Goal: Information Seeking & Learning: Compare options

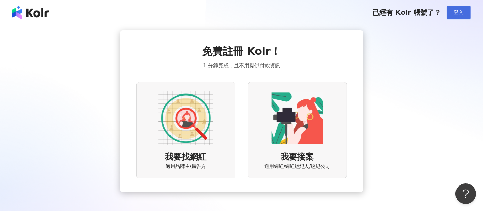
click at [454, 13] on span "登入" at bounding box center [459, 13] width 10 height 6
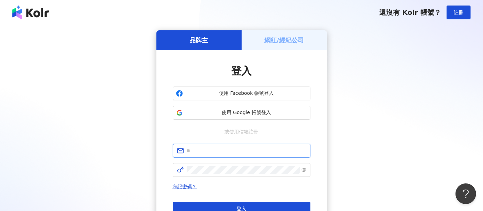
type input "**********"
drag, startPoint x: 259, startPoint y: 147, endPoint x: 258, endPoint y: 153, distance: 6.0
click at [259, 147] on input "**********" at bounding box center [247, 151] width 120 height 8
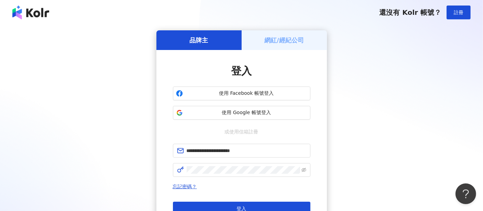
click at [114, 150] on div "**********" at bounding box center [241, 136] width 467 height 212
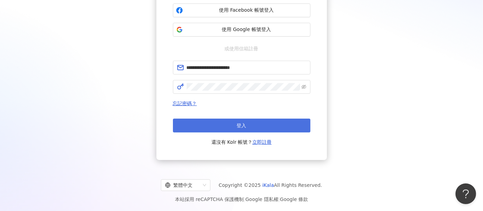
click at [237, 125] on span "登入" at bounding box center [242, 125] width 10 height 6
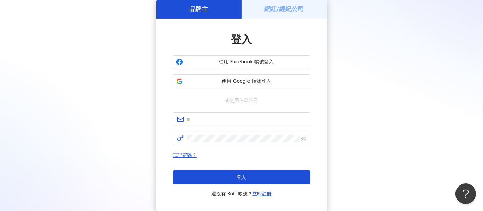
scroll to position [83, 0]
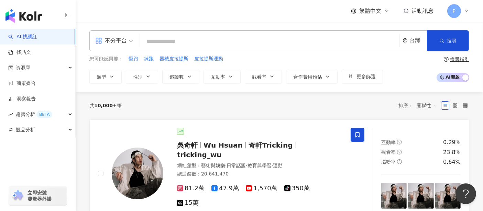
click at [200, 43] on input "search" at bounding box center [270, 41] width 254 height 13
click at [136, 61] on span "慢跑" at bounding box center [134, 58] width 10 height 7
type input "**"
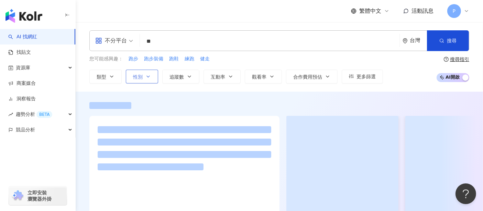
click at [147, 74] on icon "button" at bounding box center [149, 77] width 6 height 6
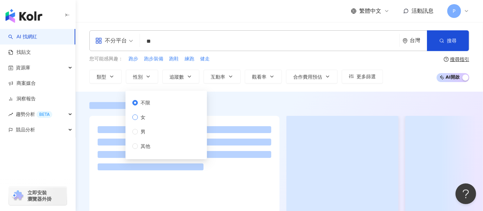
click at [147, 114] on span "女" at bounding box center [143, 117] width 10 height 8
click at [181, 78] on span "追蹤數" at bounding box center [177, 77] width 14 height 6
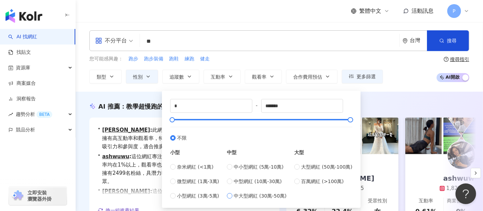
click at [280, 196] on span "中大型網紅 (30萬-50萬)" at bounding box center [260, 196] width 53 height 8
type input "******"
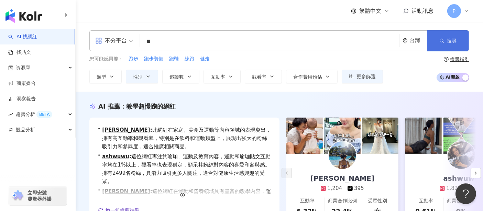
click at [462, 39] on button "搜尋" at bounding box center [448, 40] width 42 height 21
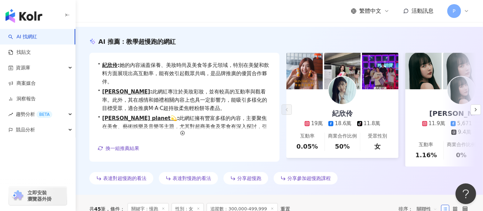
scroll to position [76, 0]
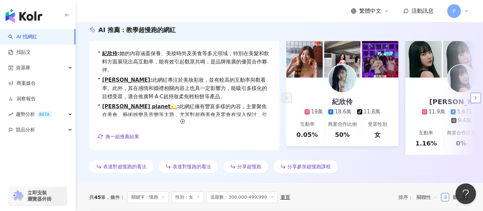
click at [478, 98] on icon "button" at bounding box center [476, 98] width 6 height 6
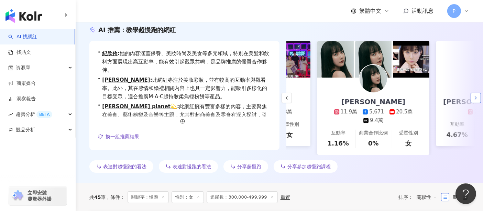
scroll to position [0, 119]
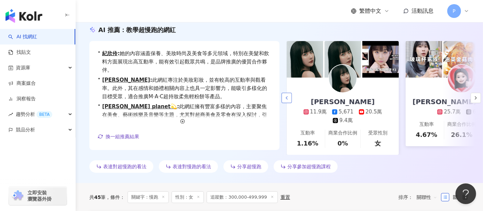
click at [289, 100] on icon "button" at bounding box center [287, 98] width 6 height 6
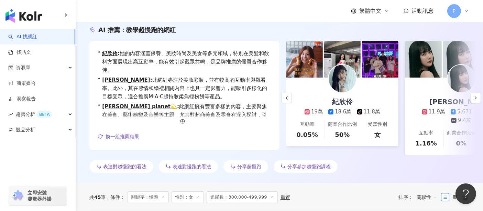
scroll to position [0, 0]
click at [472, 101] on button "button" at bounding box center [476, 98] width 10 height 10
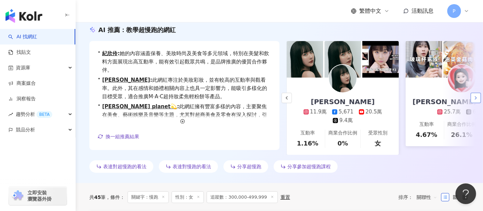
click at [475, 100] on icon "button" at bounding box center [476, 98] width 6 height 6
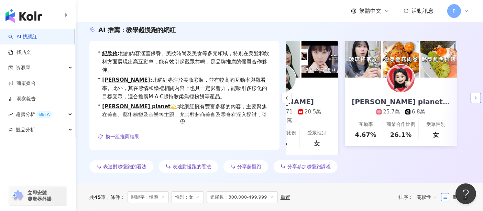
scroll to position [0, 181]
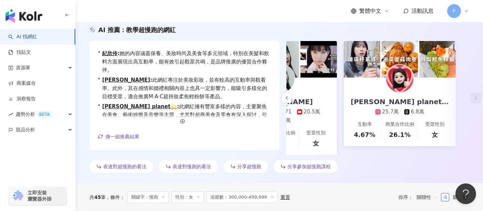
click at [417, 80] on div "李欣Lee’s planet💫 25.7萬 6.8萬" at bounding box center [400, 96] width 112 height 38
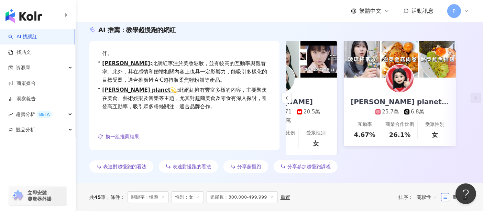
scroll to position [0, 0]
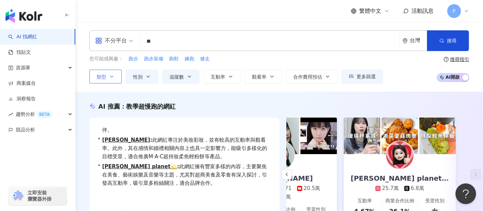
drag, startPoint x: 110, startPoint y: 74, endPoint x: 115, endPoint y: 78, distance: 6.3
click at [113, 75] on icon "button" at bounding box center [112, 77] width 6 height 6
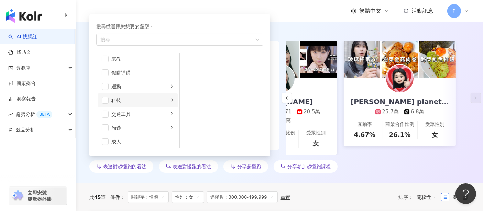
scroll to position [238, 0]
click at [152, 81] on div "運動" at bounding box center [139, 85] width 57 height 8
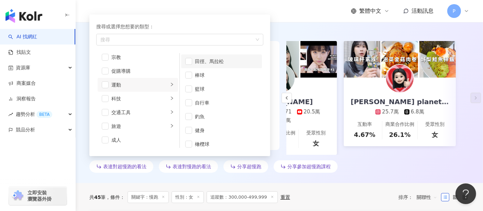
click at [193, 60] on li "田徑、馬拉松" at bounding box center [221, 61] width 81 height 14
click at [357, 23] on div "AI 推薦 ： 教學超慢跑的網紅 • 紀欣伶 : 她的內容涵蓋保養、美妝時尚及美食等多元領域，特別在美髮和飲料方面展現出高互動率，能有效引起觀眾共鳴，是品牌推…" at bounding box center [280, 99] width 408 height 168
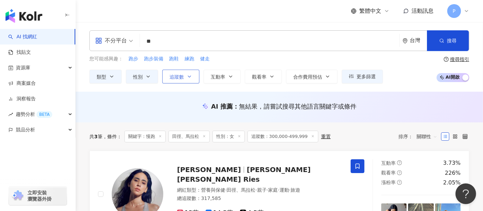
click at [197, 77] on button "追蹤數" at bounding box center [180, 77] width 37 height 14
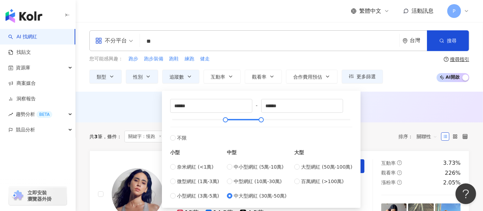
click at [402, 104] on div "AI 推薦 ： 無結果，請嘗試搜尋其他語言關鍵字或條件" at bounding box center [279, 106] width 380 height 9
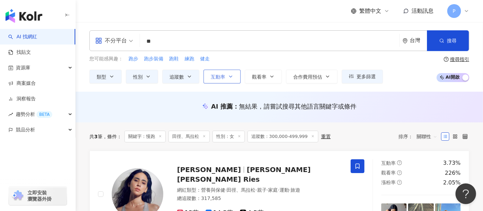
click at [231, 72] on button "互動率" at bounding box center [222, 77] width 37 height 14
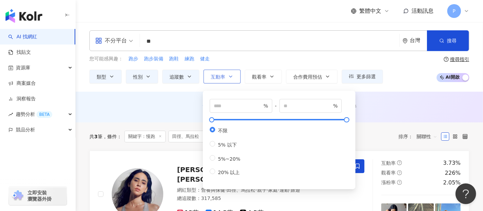
click at [231, 72] on button "互動率" at bounding box center [222, 77] width 37 height 14
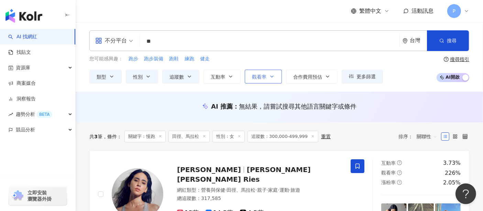
click at [263, 74] on span "觀看率" at bounding box center [259, 77] width 14 height 6
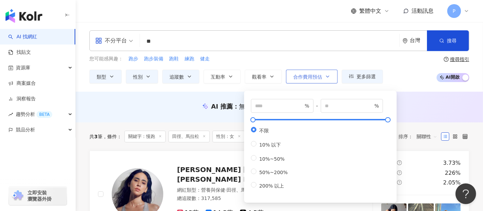
click at [319, 74] on span "合作費用預估" at bounding box center [307, 77] width 29 height 6
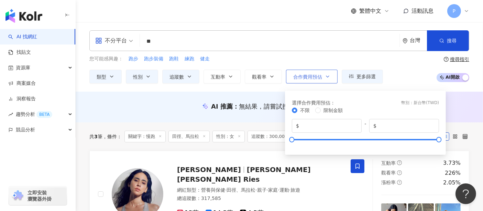
click at [319, 74] on span "合作費用預估" at bounding box center [307, 77] width 29 height 6
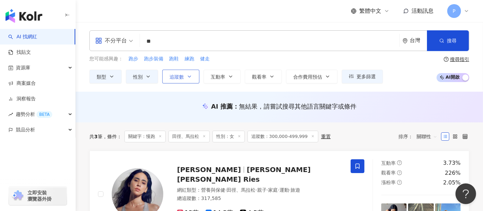
click at [173, 70] on button "追蹤數" at bounding box center [180, 77] width 37 height 14
click at [105, 99] on div "AI 推薦 ： 無結果，請嘗試搜尋其他語言關鍵字或條件" at bounding box center [280, 107] width 408 height 31
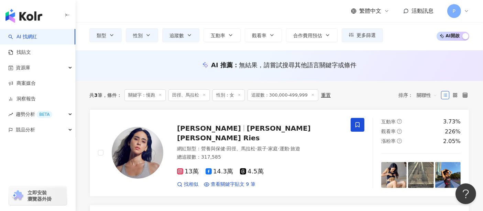
scroll to position [115, 0]
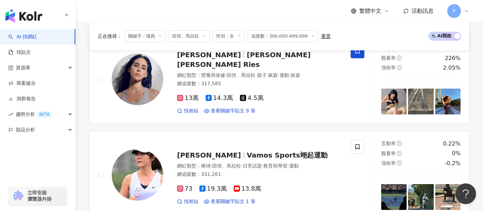
click at [282, 17] on div "繁體中文 活動訊息 P" at bounding box center [279, 11] width 380 height 22
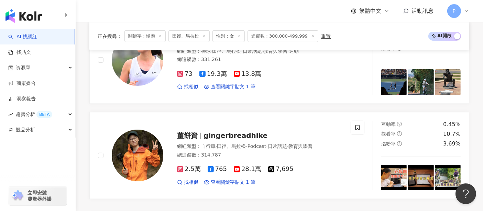
scroll to position [0, 0]
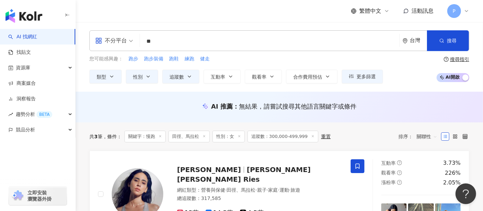
click at [117, 38] on div "不分平台" at bounding box center [111, 40] width 32 height 11
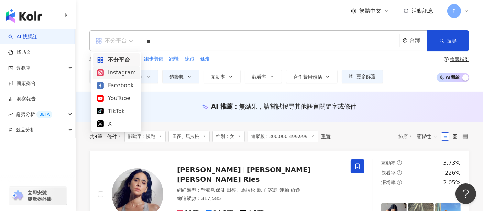
click at [122, 72] on div "Instagram" at bounding box center [116, 72] width 39 height 9
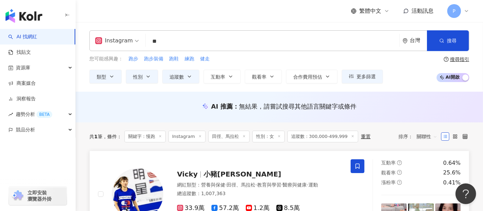
scroll to position [76, 0]
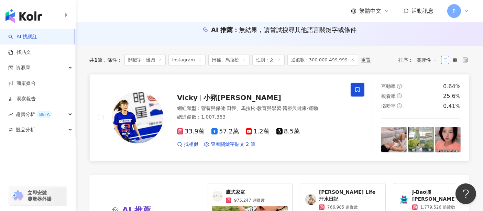
click at [221, 96] on span "小豬黃沐妍" at bounding box center [243, 97] width 78 height 8
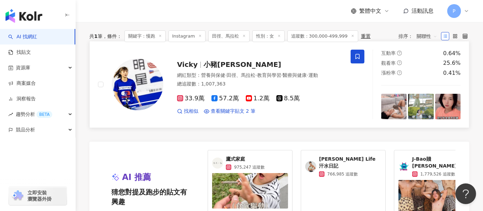
scroll to position [0, 0]
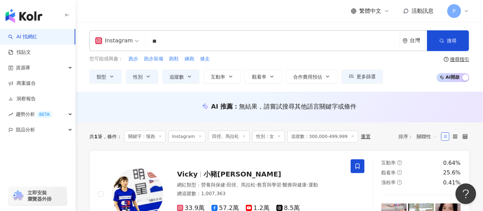
click at [320, 134] on span "追蹤數：300,000-499,999" at bounding box center [323, 136] width 71 height 12
click at [351, 136] on icon at bounding box center [352, 135] width 3 height 3
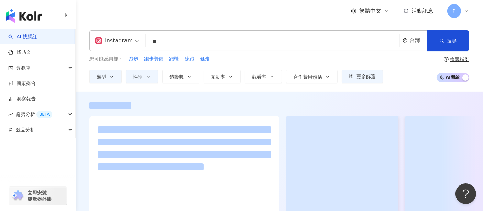
click at [185, 67] on div "您可能感興趣： 跑步 跑步裝備 跑鞋 練跑 健走 類型 性別 追蹤數 互動率 觀看率 合作費用預估 更多篩選 不限 女 男 其他 ****** - *****…" at bounding box center [236, 69] width 294 height 28
click at [180, 81] on button "追蹤數" at bounding box center [180, 77] width 37 height 14
type input "*"
type input "*******"
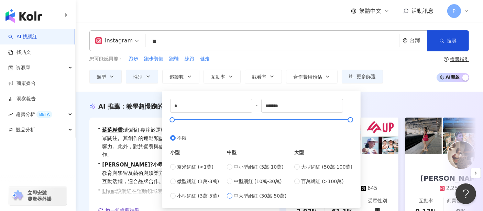
click at [273, 197] on span "中大型網紅 (30萬-50萬)" at bounding box center [260, 196] width 53 height 8
type input "******"
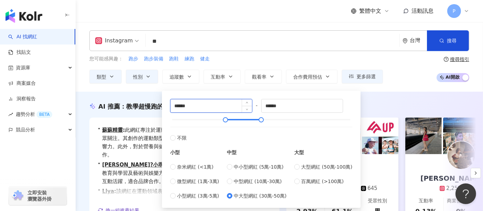
drag, startPoint x: 178, startPoint y: 107, endPoint x: 172, endPoint y: 106, distance: 5.6
click at [172, 106] on input "******" at bounding box center [212, 105] width 82 height 13
click at [406, 99] on div "AI 推薦 ： 教學超慢跑的網紅 • 蘇蘇精靈 : 此網紅專注於運動相關內容，特別是田徑和健身，並能夠引起觀眾關注。其創作的運動類型貼文互動率與觀看率均居高，…" at bounding box center [280, 174] width 408 height 165
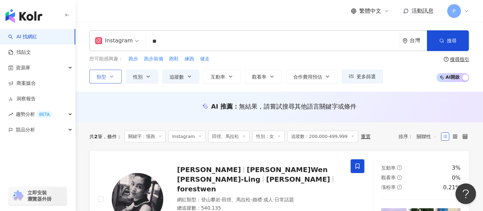
click at [106, 76] on button "類型" at bounding box center [105, 77] width 32 height 14
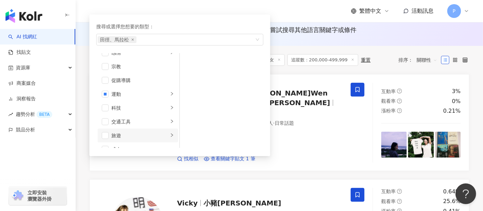
scroll to position [229, 0]
click at [150, 92] on div "運動" at bounding box center [139, 94] width 57 height 8
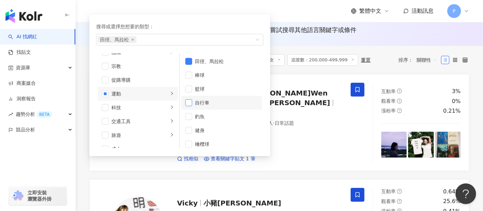
click at [189, 102] on span "button" at bounding box center [188, 102] width 7 height 7
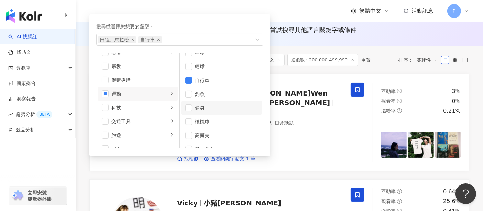
scroll to position [38, 0]
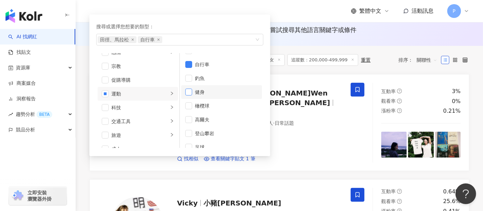
click at [189, 88] on span "button" at bounding box center [188, 91] width 7 height 7
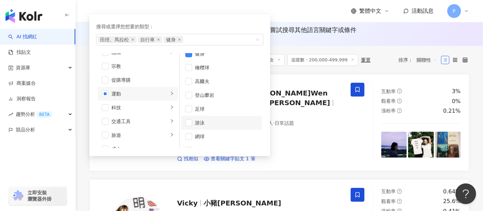
scroll to position [87, 0]
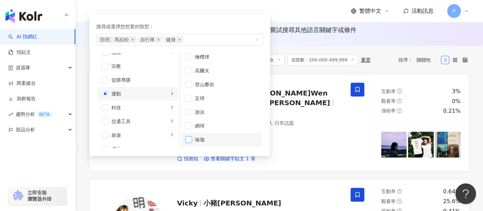
click at [188, 139] on span "button" at bounding box center [188, 139] width 7 height 7
click at [327, 142] on div "26.4萬 19.2萬 8.5萬" at bounding box center [259, 146] width 165 height 8
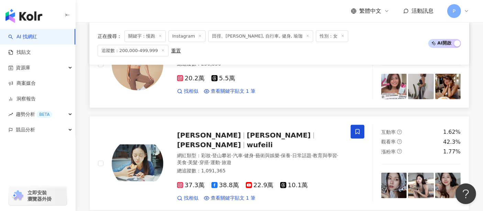
scroll to position [306, 0]
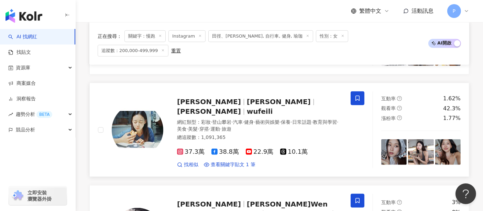
click at [241, 107] on span "Natalie吳斐莉" at bounding box center [209, 111] width 64 height 8
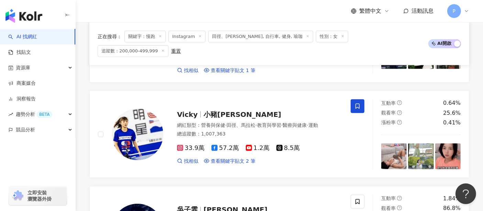
scroll to position [459, 0]
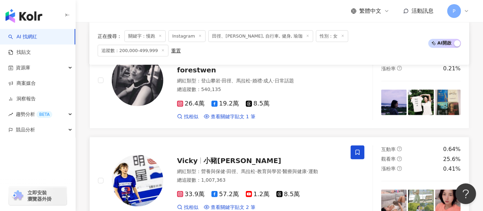
click at [214, 156] on span "小豬黃沐妍" at bounding box center [243, 160] width 78 height 8
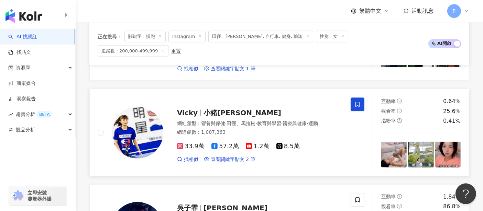
scroll to position [535, 0]
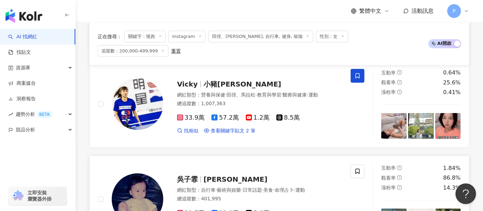
click at [219, 175] on span "Ellen Wu" at bounding box center [236, 179] width 64 height 8
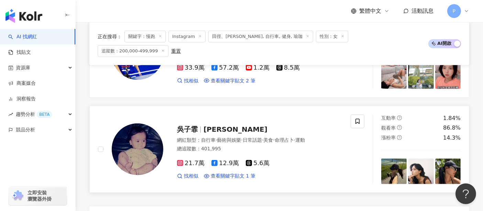
scroll to position [573, 0]
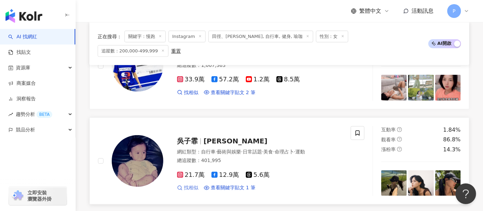
click at [194, 184] on span "找相似" at bounding box center [191, 187] width 14 height 7
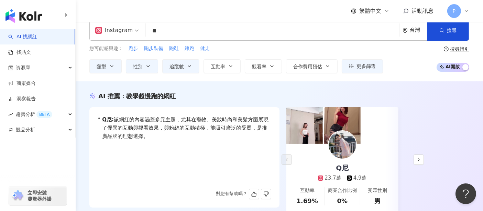
scroll to position [0, 0]
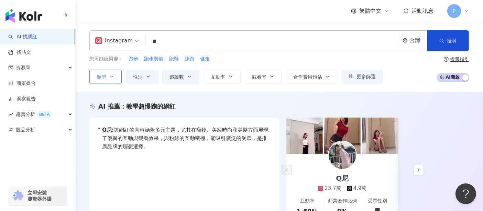
click at [116, 81] on button "類型" at bounding box center [105, 77] width 32 height 14
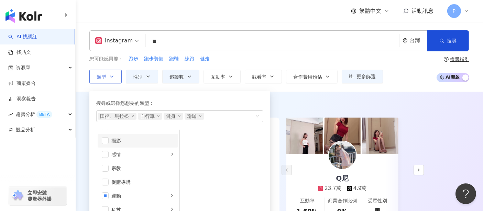
scroll to position [238, 0]
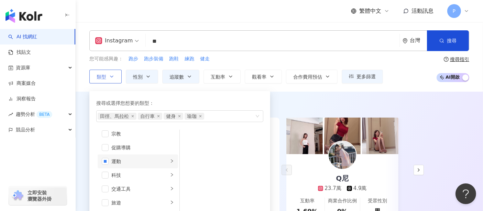
click at [140, 160] on div "運動" at bounding box center [139, 161] width 57 height 8
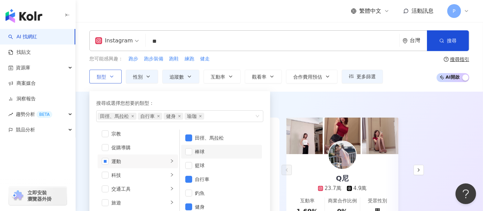
click at [193, 154] on li "棒球" at bounding box center [221, 152] width 81 height 14
click at [193, 163] on li "籃球" at bounding box center [221, 165] width 81 height 14
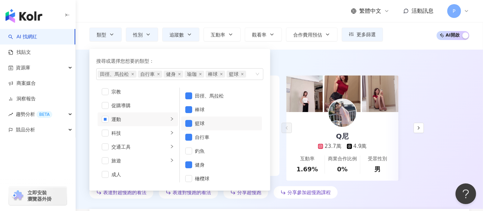
scroll to position [76, 0]
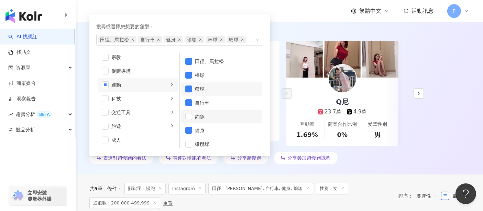
click at [212, 116] on div "釣魚" at bounding box center [226, 117] width 63 height 8
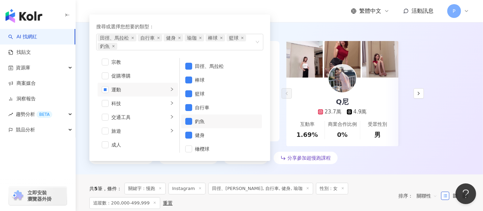
click at [216, 122] on div "釣魚" at bounding box center [226, 121] width 63 height 8
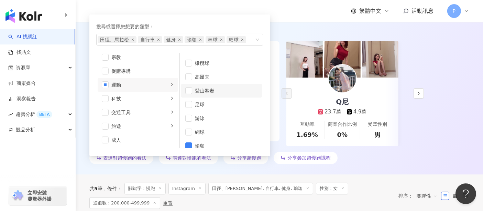
scroll to position [87, 0]
click at [218, 86] on div "登山攀岩" at bounding box center [226, 85] width 63 height 8
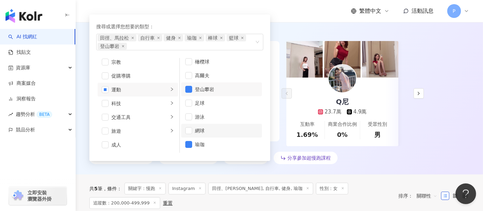
click at [218, 132] on div "網球" at bounding box center [226, 131] width 63 height 8
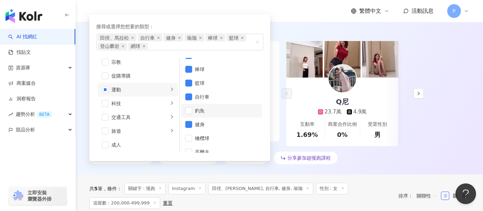
scroll to position [0, 0]
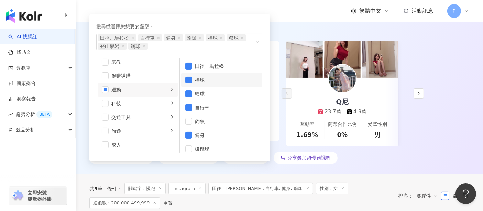
click at [213, 84] on li "棒球" at bounding box center [221, 80] width 81 height 14
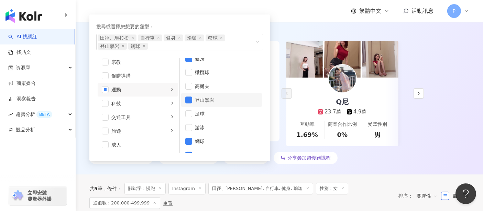
scroll to position [87, 0]
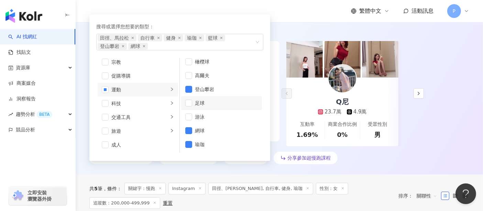
click at [216, 100] on div "足球" at bounding box center [226, 103] width 63 height 8
click at [418, 138] on div "Q尼 23.7萬 4.9萬 互動率 1.69% 商業合作比例 0% 受眾性別 男" at bounding box center [353, 93] width 133 height 105
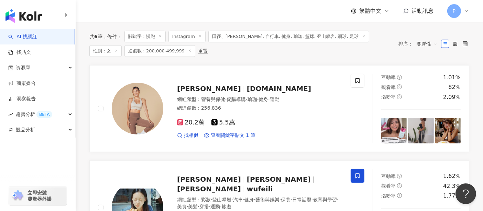
scroll to position [229, 0]
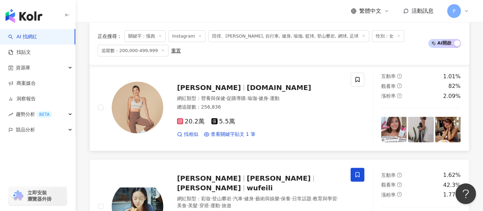
click at [247, 83] on span "hana.eat" at bounding box center [279, 87] width 64 height 8
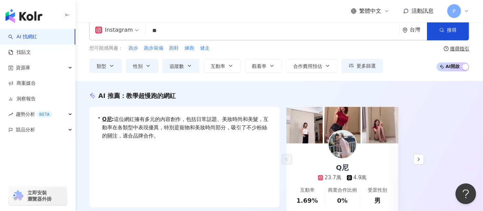
scroll to position [0, 0]
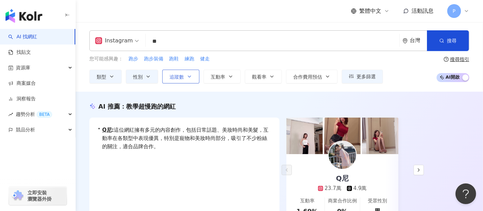
click at [181, 74] on span "追蹤數" at bounding box center [177, 77] width 14 height 6
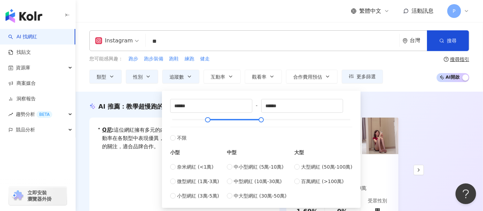
scroll to position [38, 0]
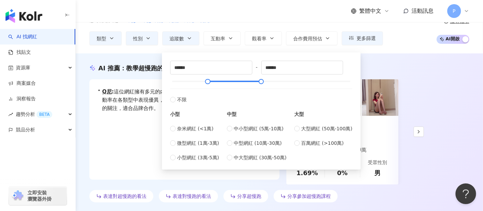
click at [419, 117] on div "Q尼 23.7萬 4.9萬 互動率 1.69% 商業合作比例 0% 受眾性別 男" at bounding box center [353, 131] width 133 height 105
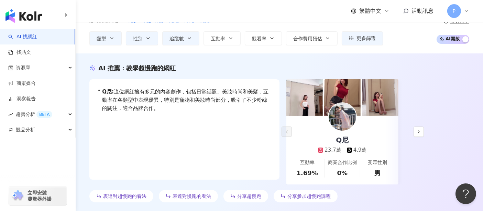
scroll to position [0, 0]
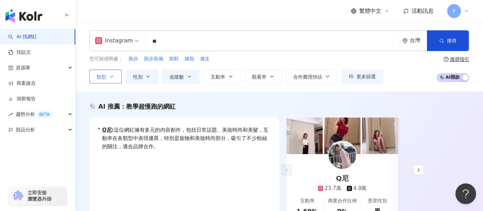
click at [116, 79] on button "類型" at bounding box center [105, 77] width 32 height 14
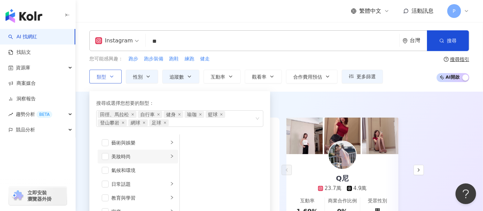
scroll to position [76, 0]
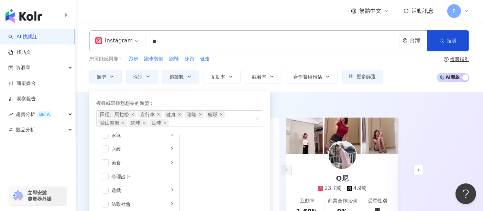
click at [444, 108] on div "AI 推薦 ： 教學超慢跑的網紅" at bounding box center [279, 106] width 380 height 9
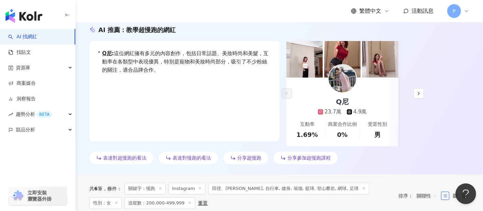
click at [349, 75] on img at bounding box center [343, 79] width 28 height 28
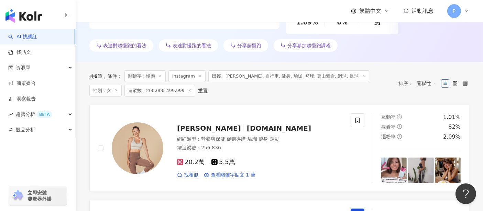
scroll to position [191, 0]
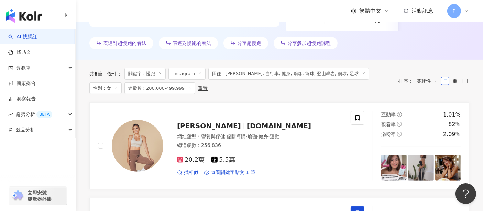
click at [188, 88] on icon at bounding box center [189, 87] width 3 height 3
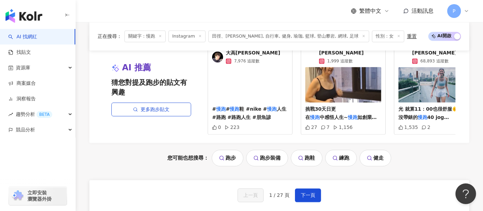
scroll to position [1300, 0]
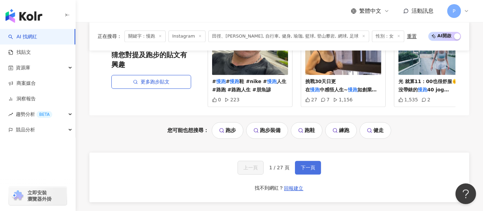
click at [303, 165] on span "下一頁" at bounding box center [308, 168] width 14 height 6
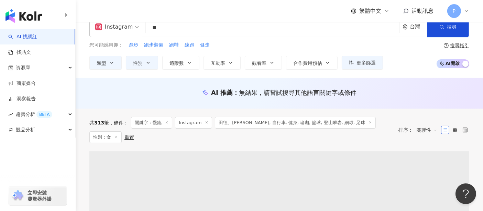
scroll to position [0, 0]
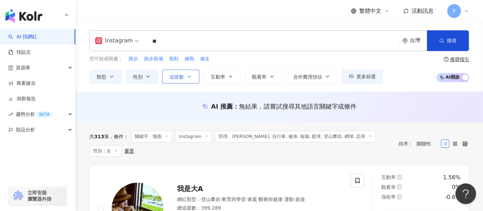
click at [179, 76] on span "追蹤數" at bounding box center [177, 77] width 14 height 6
type input "*"
type input "*******"
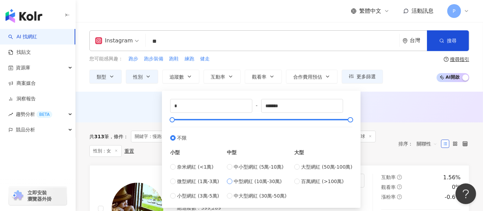
click at [274, 179] on span "中型網紅 (10萬-30萬)" at bounding box center [258, 181] width 48 height 8
type input "******"
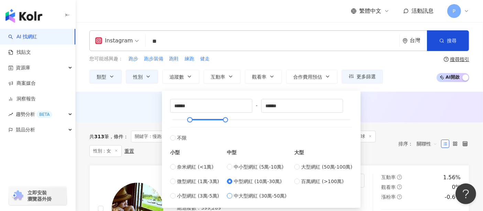
click at [265, 194] on span "中大型網紅 (30萬-50萬)" at bounding box center [260, 196] width 53 height 8
type input "******"
click at [254, 179] on span "中型網紅 (10萬-30萬)" at bounding box center [258, 181] width 48 height 8
type input "******"
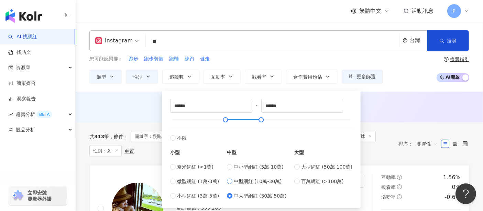
type input "******"
click at [312, 168] on span "大型網紅 (50萬-100萬)" at bounding box center [326, 167] width 51 height 8
type input "******"
click at [389, 151] on div "共 313 筆 條件 ： 關鍵字：慢跑 Instagram 田徑、馬拉松, 自行車, 健身, 瑜珈, 籃球, 登山攀岩, 網球, 足球 性別：女 重置 排序：…" at bounding box center [279, 143] width 380 height 43
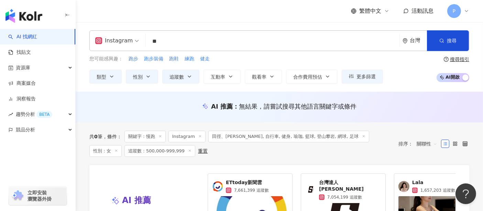
click at [167, 33] on div "Instagram ** 台灣 搜尋" at bounding box center [279, 40] width 380 height 21
click at [165, 40] on input "**" at bounding box center [273, 41] width 248 height 13
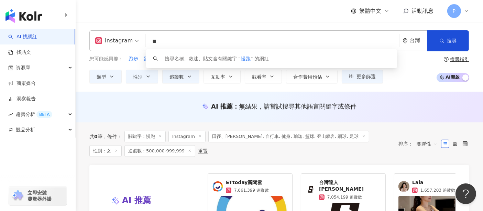
type input "*"
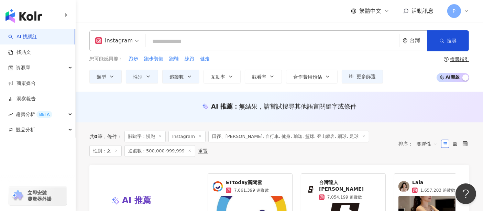
click at [158, 107] on div "AI 推薦 ： 無結果，請嘗試搜尋其他語言關鍵字或條件" at bounding box center [279, 106] width 380 height 9
click at [166, 88] on div "Instagram 台灣 搜尋 keyword 搜尋名稱、敘述、貼文含有關鍵字 “ 慢 ” 的網紅 您可能感興趣： 跑步 跑步裝備 跑鞋 練跑 健走 類型 性…" at bounding box center [280, 57] width 408 height 70
click at [212, 149] on div "共 0 筆 條件 ： 關鍵字：慢跑 Instagram 田徑、馬拉松, 自行車, 健身, 瑜珈, 籃球, 登山攀岩, 網球, 足球 性別：女 追蹤數：500,…" at bounding box center [240, 143] width 302 height 26
click at [163, 135] on span "關鍵字：慢跑" at bounding box center [145, 136] width 41 height 12
click at [162, 136] on icon at bounding box center [160, 135] width 3 height 3
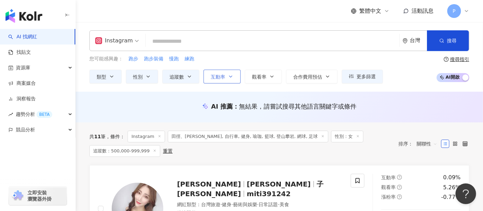
click at [224, 80] on button "互動率" at bounding box center [222, 77] width 37 height 14
click at [187, 77] on icon "button" at bounding box center [190, 77] width 6 height 6
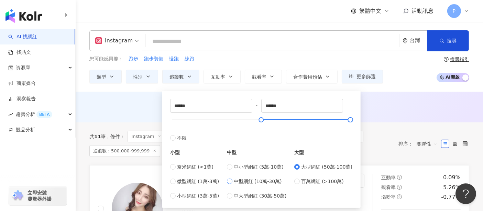
click at [261, 180] on span "中型網紅 (10萬-30萬)" at bounding box center [258, 181] width 48 height 8
type input "******"
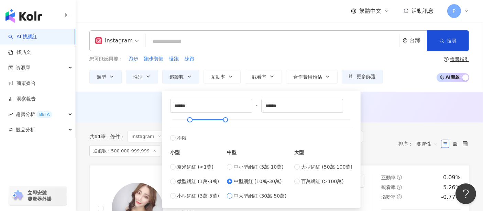
click at [258, 195] on span "中大型網紅 (30萬-50萬)" at bounding box center [260, 196] width 53 height 8
type input "******"
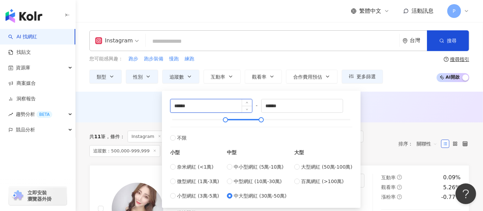
drag, startPoint x: 179, startPoint y: 108, endPoint x: 175, endPoint y: 108, distance: 3.8
click at [175, 108] on input "******" at bounding box center [212, 105] width 82 height 13
type input "******"
click at [383, 136] on div "共 11 筆 條件 ： Instagram 田徑、馬拉松, 自行車, 健身, 瑜珈, 籃球, 登山攀岩, 網球, 足球 性別：女 追蹤數：500,000-99…" at bounding box center [240, 143] width 302 height 26
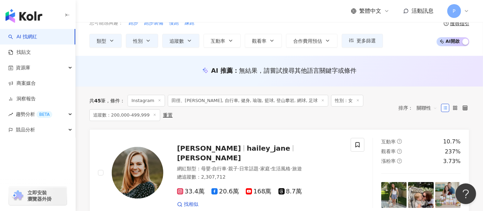
scroll to position [76, 0]
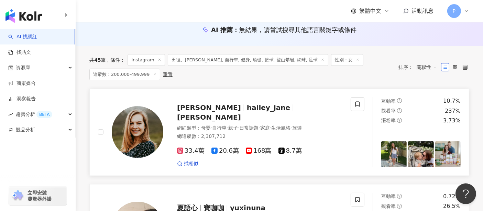
click at [241, 113] on span "莫彩曦Hailey" at bounding box center [209, 117] width 64 height 8
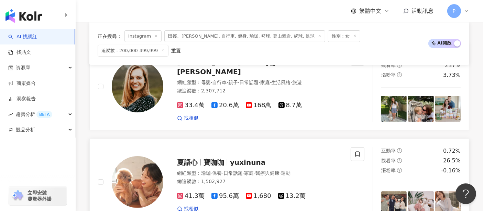
scroll to position [153, 0]
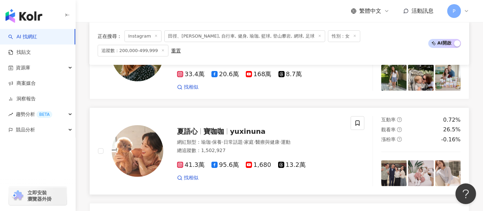
click at [239, 127] on span "yuxinuna" at bounding box center [247, 131] width 35 height 8
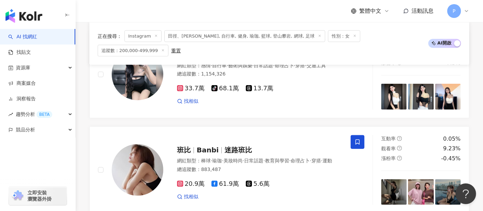
scroll to position [688, 0]
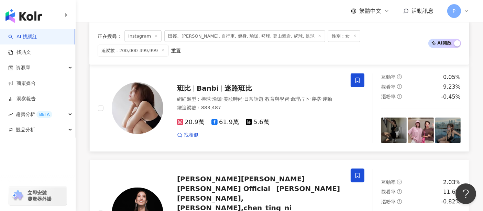
click at [241, 84] on span "迷路班比" at bounding box center [239, 88] width 28 height 8
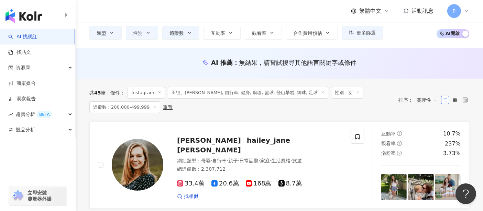
scroll to position [0, 0]
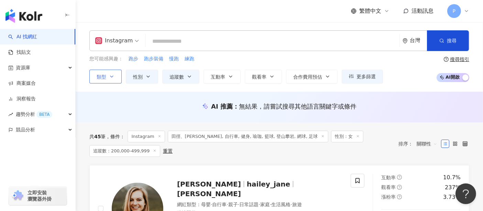
click at [109, 76] on icon "button" at bounding box center [112, 77] width 6 height 6
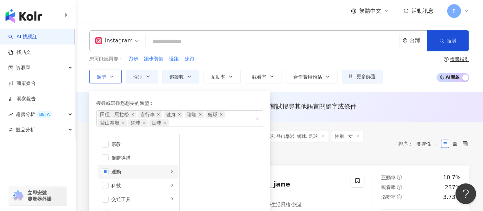
scroll to position [238, 0]
click at [159, 160] on li "運動" at bounding box center [138, 166] width 81 height 14
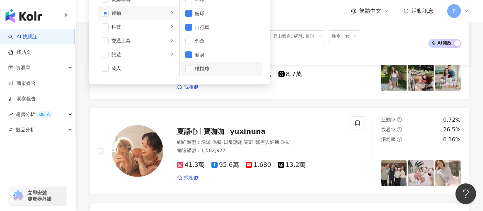
scroll to position [0, 0]
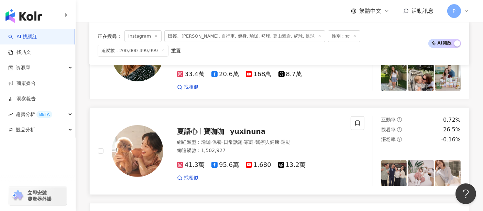
click at [317, 107] on link "夏語心 寶咖咖 yuxinuna 網紅類型 ： 瑜珈 · 保養 · 日常話題 · 家庭 · 醫療與健康 · 運動 總追蹤數 ： 1,502,927 41.3萬…" at bounding box center [279, 150] width 380 height 87
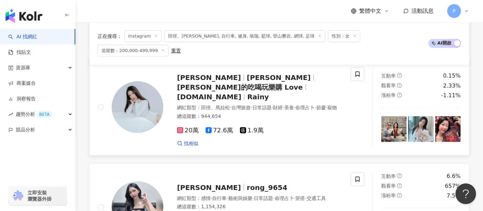
scroll to position [482, 0]
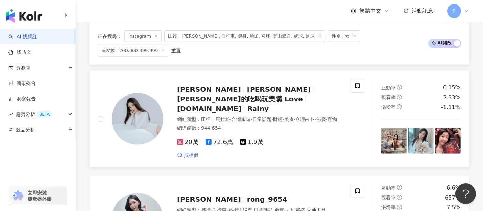
click at [192, 152] on span "找相似" at bounding box center [191, 155] width 14 height 7
click at [256, 95] on span "鍾以希的吃喝玩樂購 Love" at bounding box center [240, 99] width 126 height 8
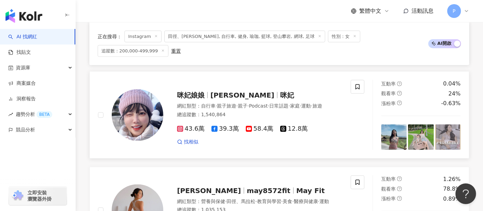
scroll to position [903, 0]
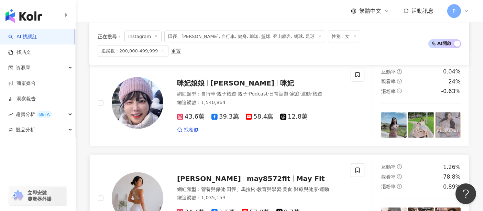
click at [297, 174] on span "May Fit" at bounding box center [311, 178] width 29 height 8
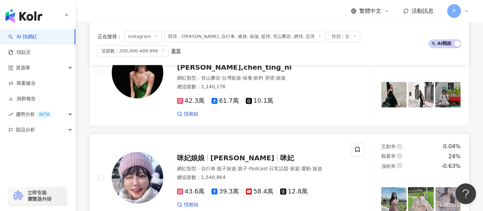
scroll to position [826, 0]
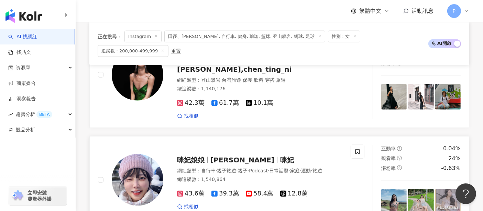
click at [223, 156] on span "Julia" at bounding box center [243, 160] width 64 height 8
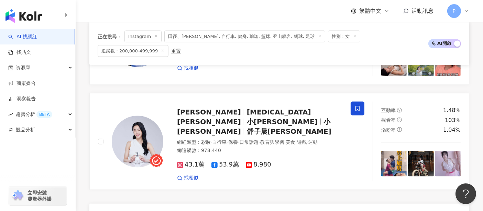
scroll to position [1171, 0]
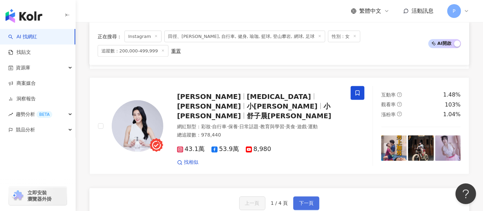
click at [303, 200] on span "下一頁" at bounding box center [306, 203] width 14 height 6
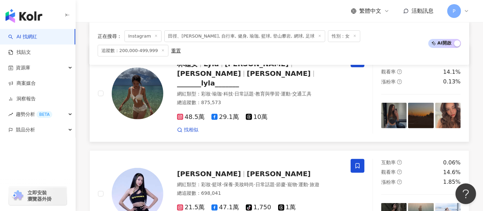
scroll to position [240, 0]
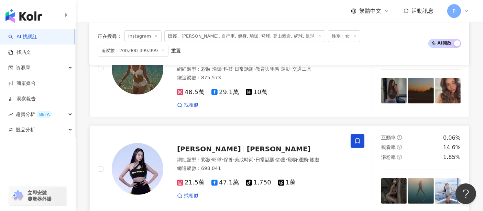
click at [247, 145] on span "松崎優" at bounding box center [279, 149] width 64 height 8
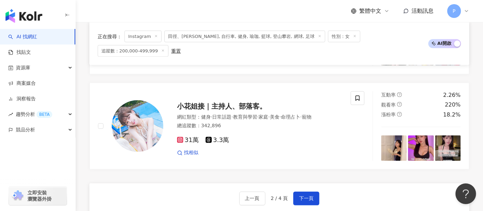
scroll to position [1182, 0]
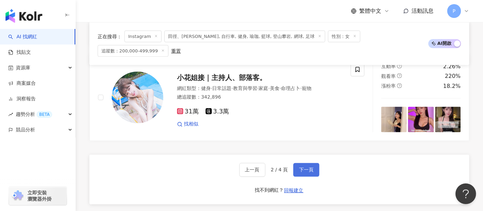
click at [300, 167] on span "下一頁" at bounding box center [306, 170] width 14 height 6
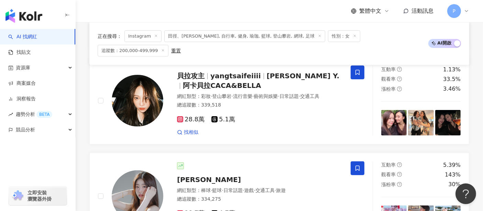
scroll to position [191, 0]
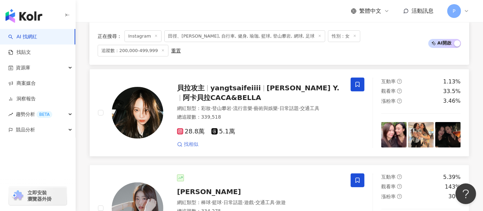
click at [188, 141] on span "找相似" at bounding box center [191, 144] width 14 height 7
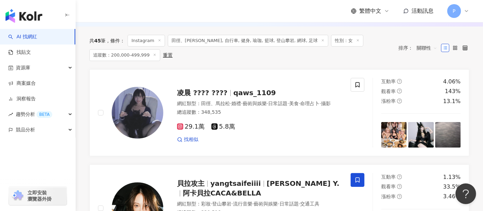
scroll to position [253, 0]
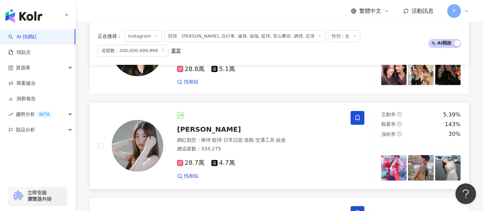
click at [185, 125] on span "[PERSON_NAME]" at bounding box center [209, 129] width 64 height 8
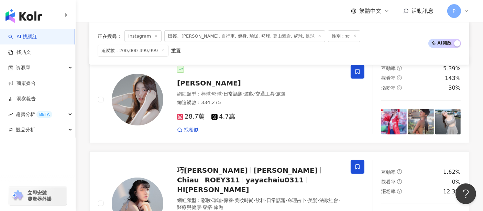
scroll to position [330, 0]
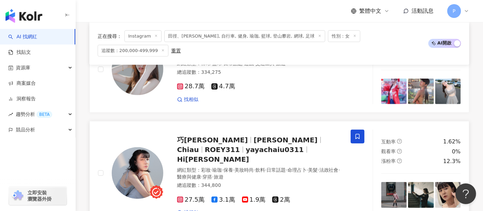
click at [254, 136] on span "[PERSON_NAME]" at bounding box center [286, 140] width 64 height 8
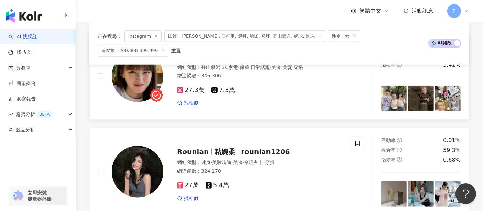
scroll to position [559, 0]
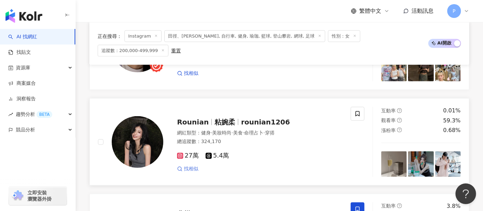
click at [194, 165] on span "找相似" at bounding box center [191, 168] width 14 height 7
click at [178, 118] on span "Rounian" at bounding box center [193, 122] width 32 height 8
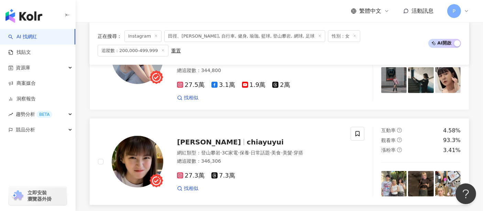
click at [247, 138] on span "chiayuyui" at bounding box center [265, 142] width 37 height 8
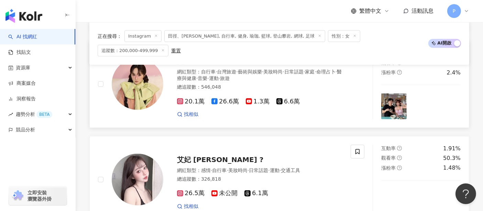
scroll to position [674, 0]
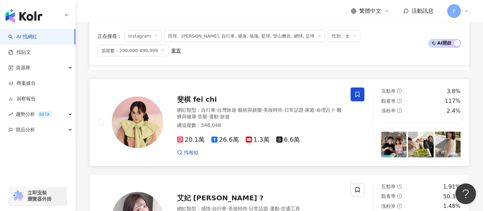
click at [186, 95] on span "斐棋 fei chi" at bounding box center [197, 99] width 40 height 8
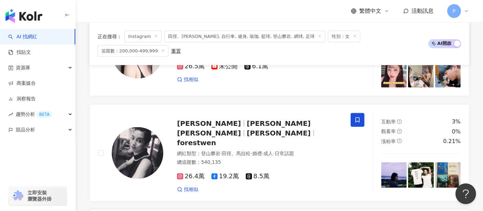
scroll to position [980, 0]
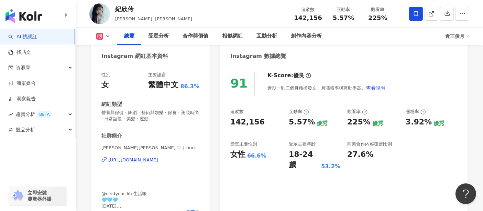
scroll to position [76, 0]
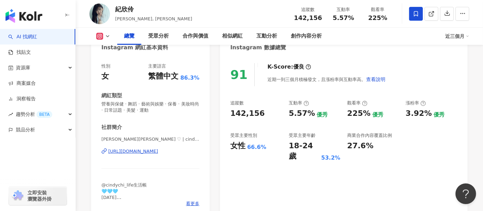
click at [145, 151] on div "https://www.instagram.com/cindychi106/" at bounding box center [133, 151] width 50 height 6
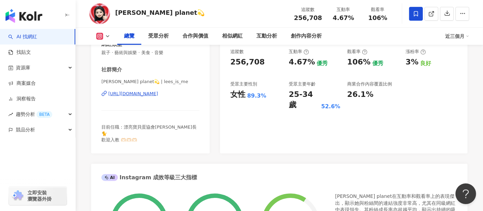
scroll to position [115, 0]
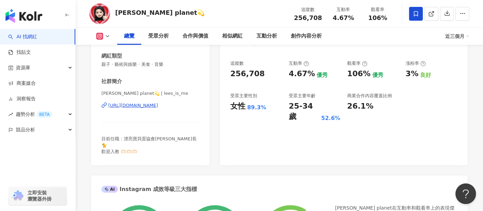
click at [155, 107] on div "https://www.instagram.com/lees_is_me/" at bounding box center [133, 105] width 50 height 6
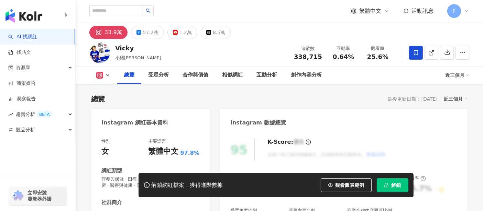
scroll to position [153, 0]
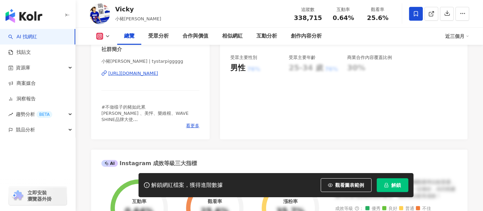
click at [158, 73] on div "https://www.instagram.com/tystarpiggggg/" at bounding box center [133, 73] width 50 height 6
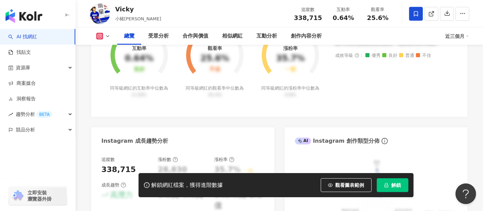
scroll to position [0, 0]
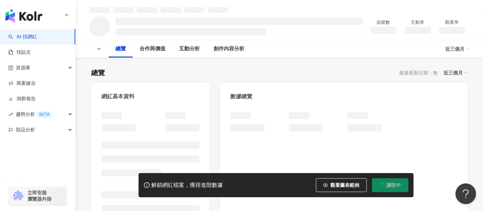
scroll to position [38, 0]
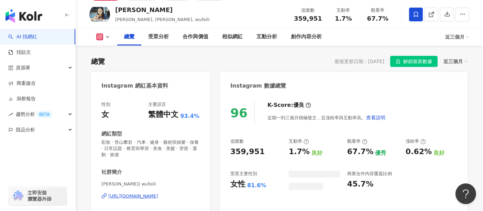
scroll to position [31, 0]
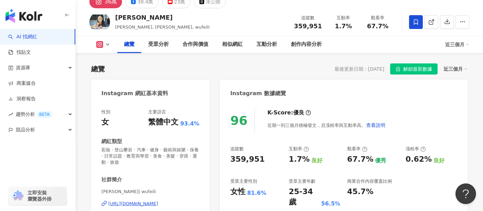
click at [158, 202] on div "https://www.instagram.com/wufeili/" at bounding box center [133, 203] width 50 height 6
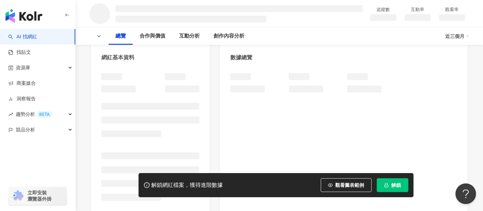
scroll to position [76, 0]
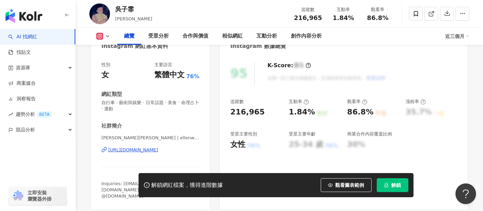
click at [158, 148] on div "https://www.instagram.com/ellenwuuuuu/" at bounding box center [133, 150] width 50 height 6
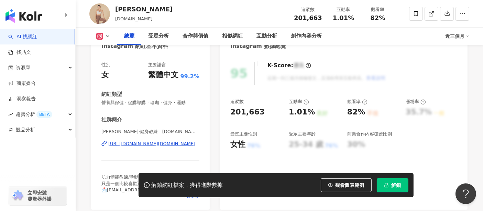
click at [157, 140] on div "Hana 漢娜·健身教練 | hana.eat https://www.instagram.com/hana.eat/" at bounding box center [151, 148] width 98 height 40
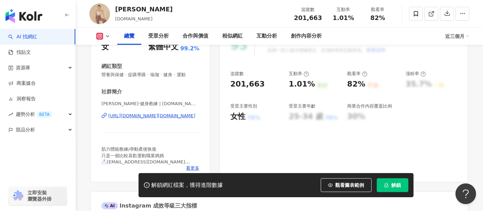
scroll to position [115, 0]
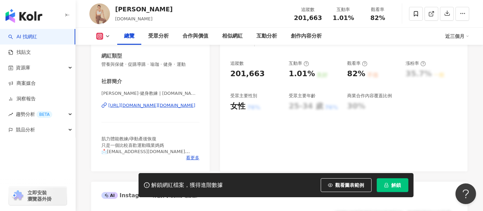
click at [157, 141] on span "肌力體能教練/孕動產後恢復 只是一個比較喜歡運動職業媽媽 📩合作邀約hana.eatfit@gmail.com ⬇️品牌折扣連結" at bounding box center [146, 148] width 88 height 24
click at [183, 107] on div "https://www.instagram.com/hana.eat/" at bounding box center [151, 105] width 87 height 6
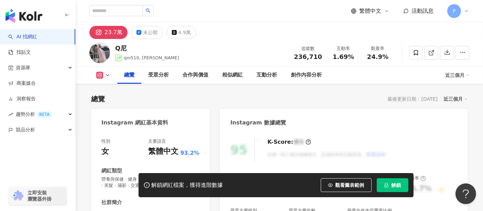
scroll to position [115, 0]
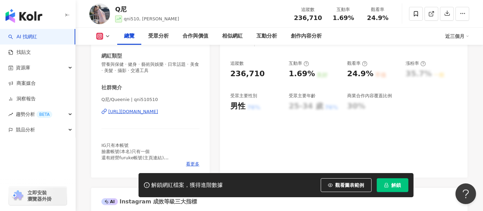
click at [158, 113] on div "https://www.instagram.com/qni510510/" at bounding box center [133, 111] width 50 height 6
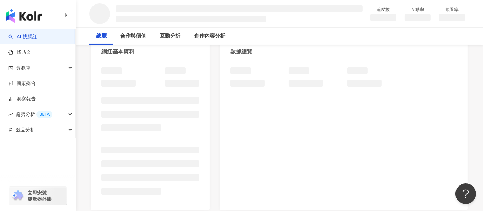
scroll to position [82, 0]
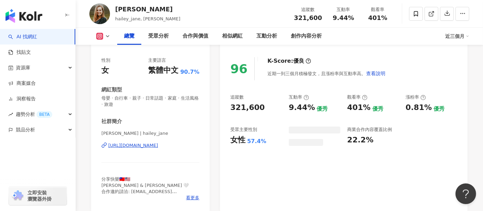
click at [145, 142] on div "https://www.instagram.com/hailey_jane/" at bounding box center [133, 145] width 50 height 6
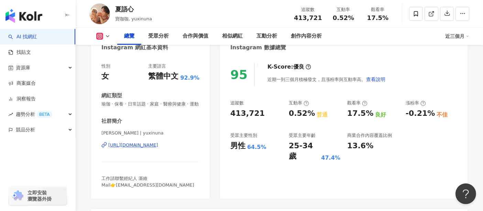
click at [156, 148] on div "[URL][DOMAIN_NAME]" at bounding box center [133, 145] width 50 height 6
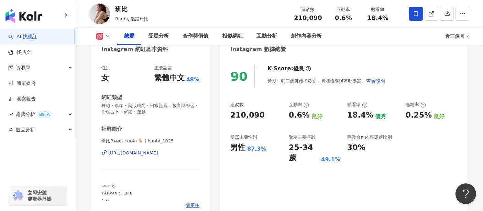
scroll to position [76, 0]
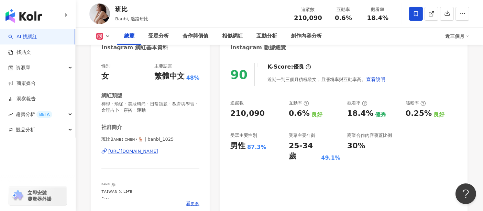
click at [158, 148] on div "[URL][DOMAIN_NAME]" at bounding box center [133, 151] width 50 height 6
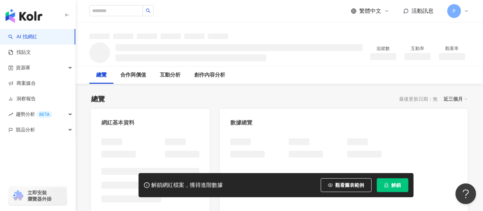
click at [173, 151] on div at bounding box center [151, 204] width 98 height 132
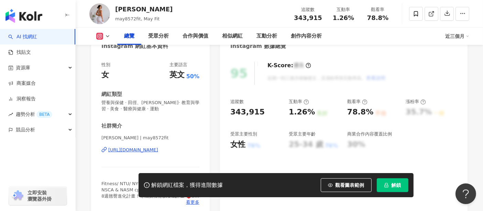
drag, startPoint x: 162, startPoint y: 149, endPoint x: 244, endPoint y: 7, distance: 163.8
click at [158, 149] on div "https://www.instagram.com/may8572fit/" at bounding box center [133, 150] width 50 height 6
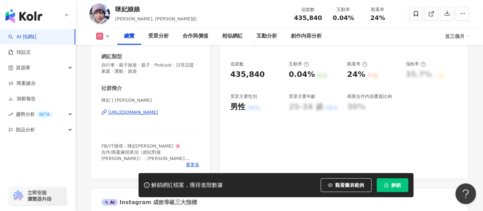
scroll to position [115, 0]
click at [158, 112] on div "https://www.instagram.com/juliamisakii/" at bounding box center [133, 111] width 50 height 6
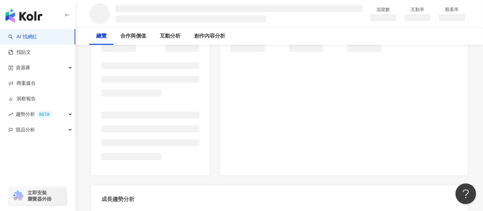
scroll to position [115, 0]
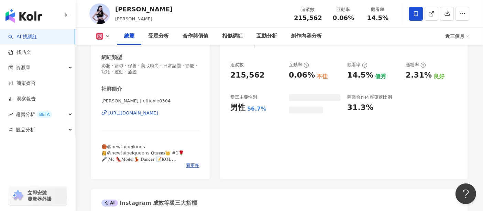
drag, startPoint x: 169, startPoint y: 140, endPoint x: 158, endPoint y: 110, distance: 31.6
click at [158, 110] on div "[URL][DOMAIN_NAME]" at bounding box center [133, 113] width 50 height 6
click at [158, 113] on div "https://www.instagram.com/effiexie0304/" at bounding box center [133, 113] width 50 height 6
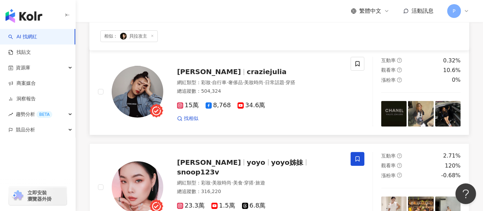
scroll to position [115, 0]
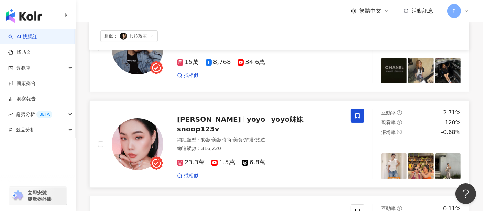
click at [247, 123] on span "yoyo" at bounding box center [259, 119] width 24 height 8
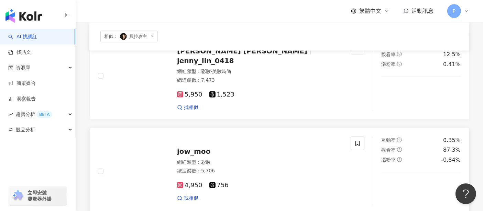
scroll to position [726, 0]
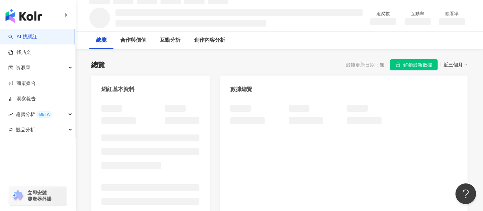
scroll to position [38, 0]
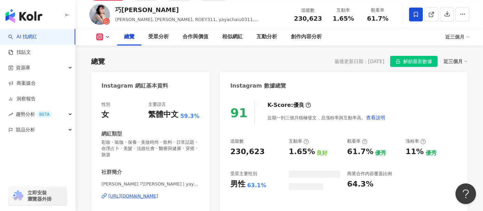
scroll to position [69, 0]
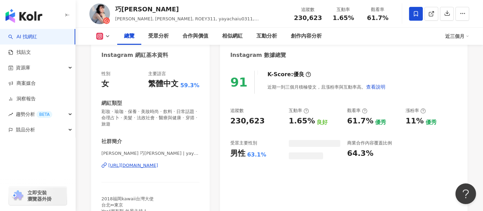
click at [158, 167] on div "[URL][DOMAIN_NAME]" at bounding box center [133, 165] width 50 height 6
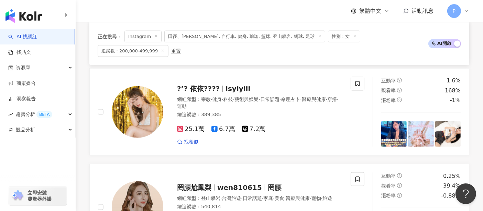
scroll to position [980, 0]
